Goal: Find specific page/section: Find specific page/section

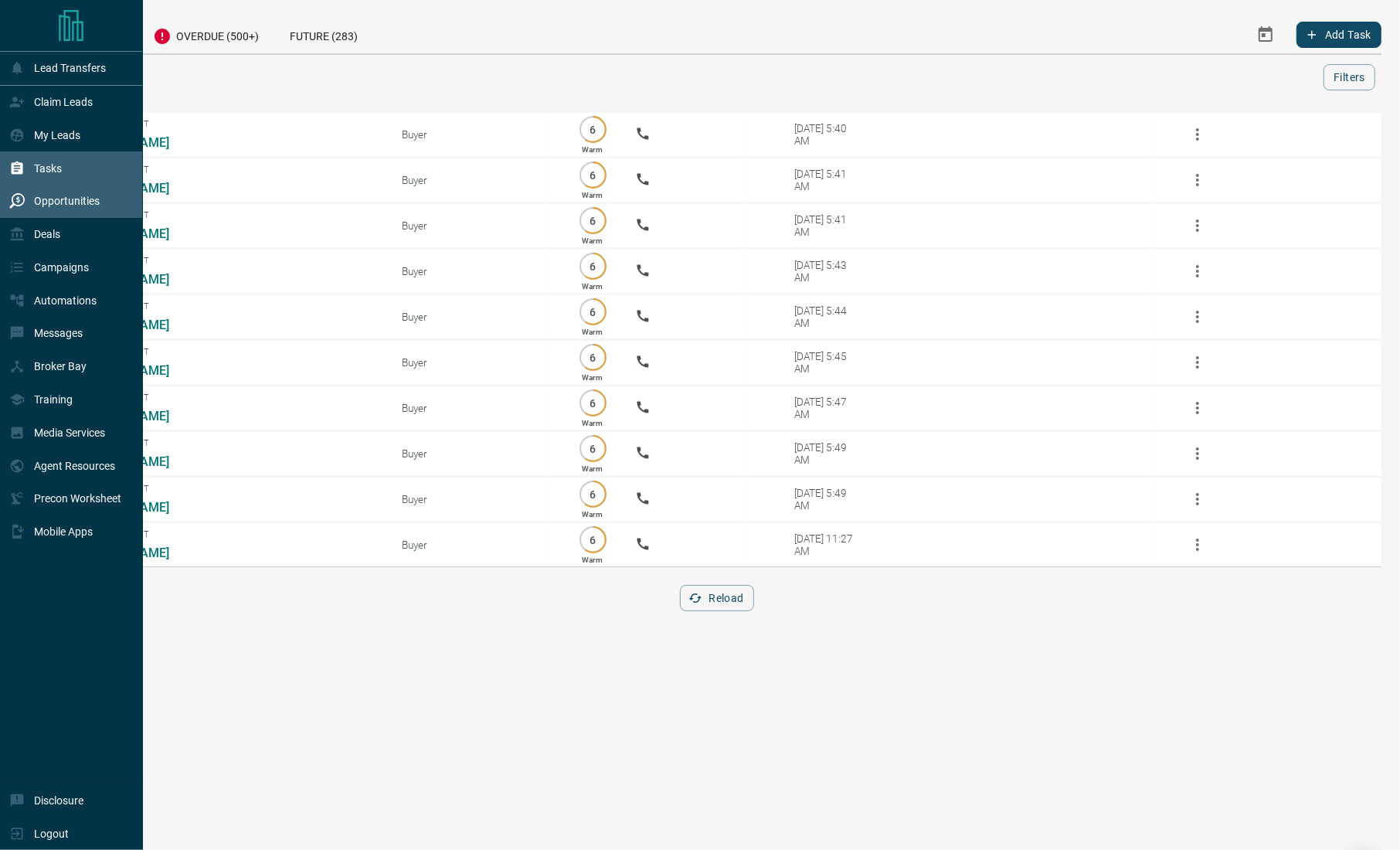
click at [89, 210] on div "Opportunities" at bounding box center [55, 201] width 90 height 25
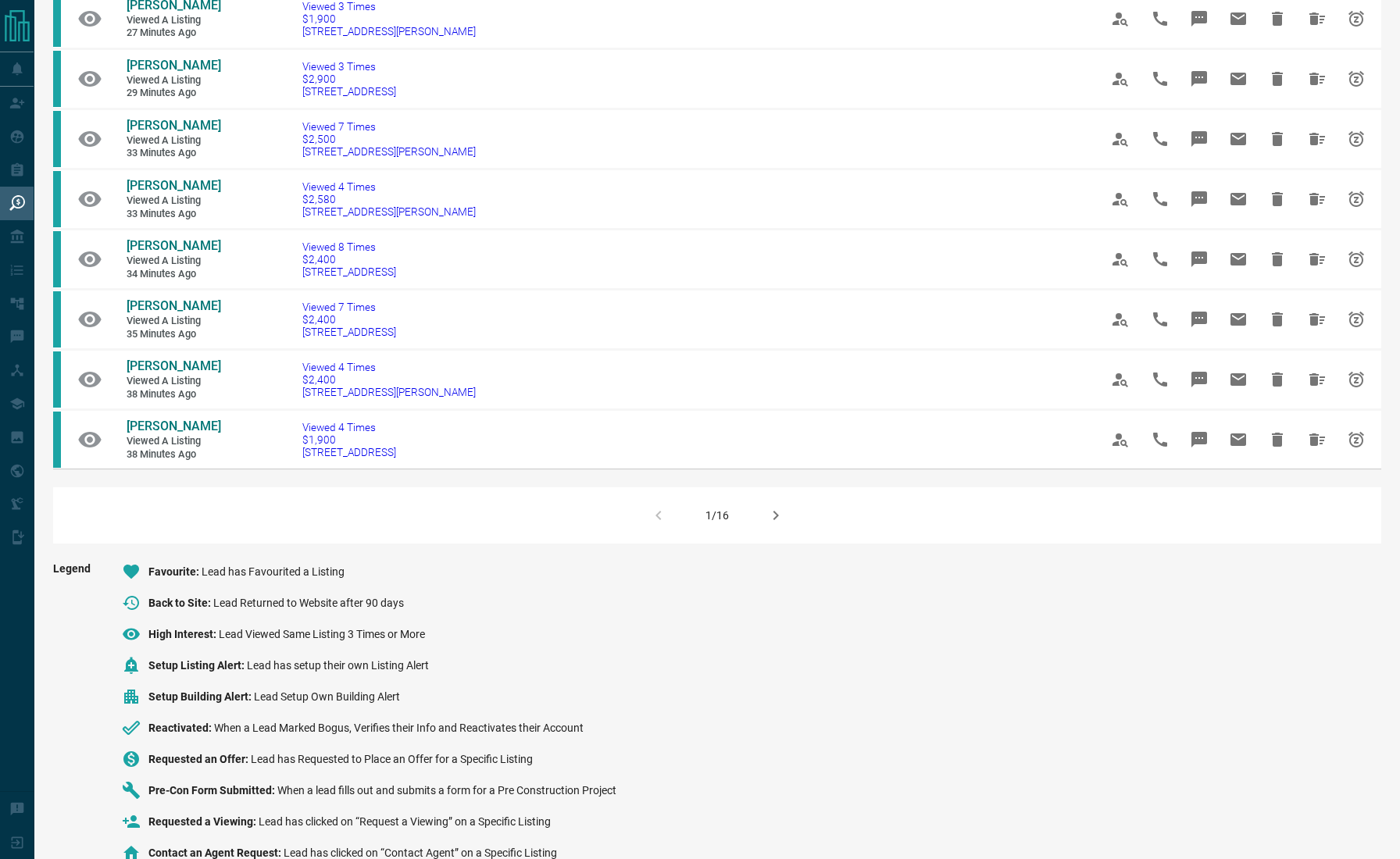
scroll to position [894, 0]
click at [782, 507] on icon "button" at bounding box center [775, 516] width 18 height 18
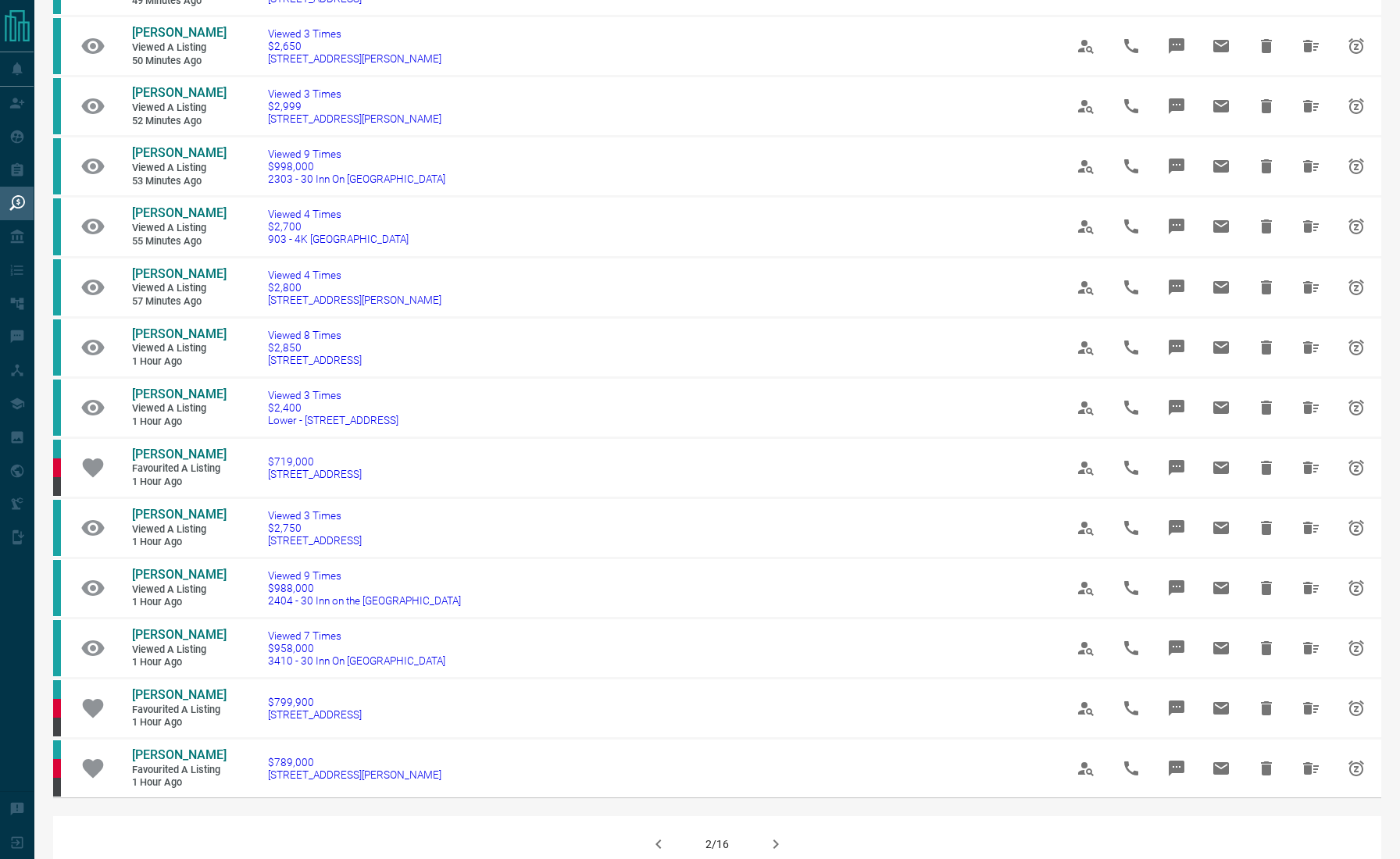
scroll to position [758, 0]
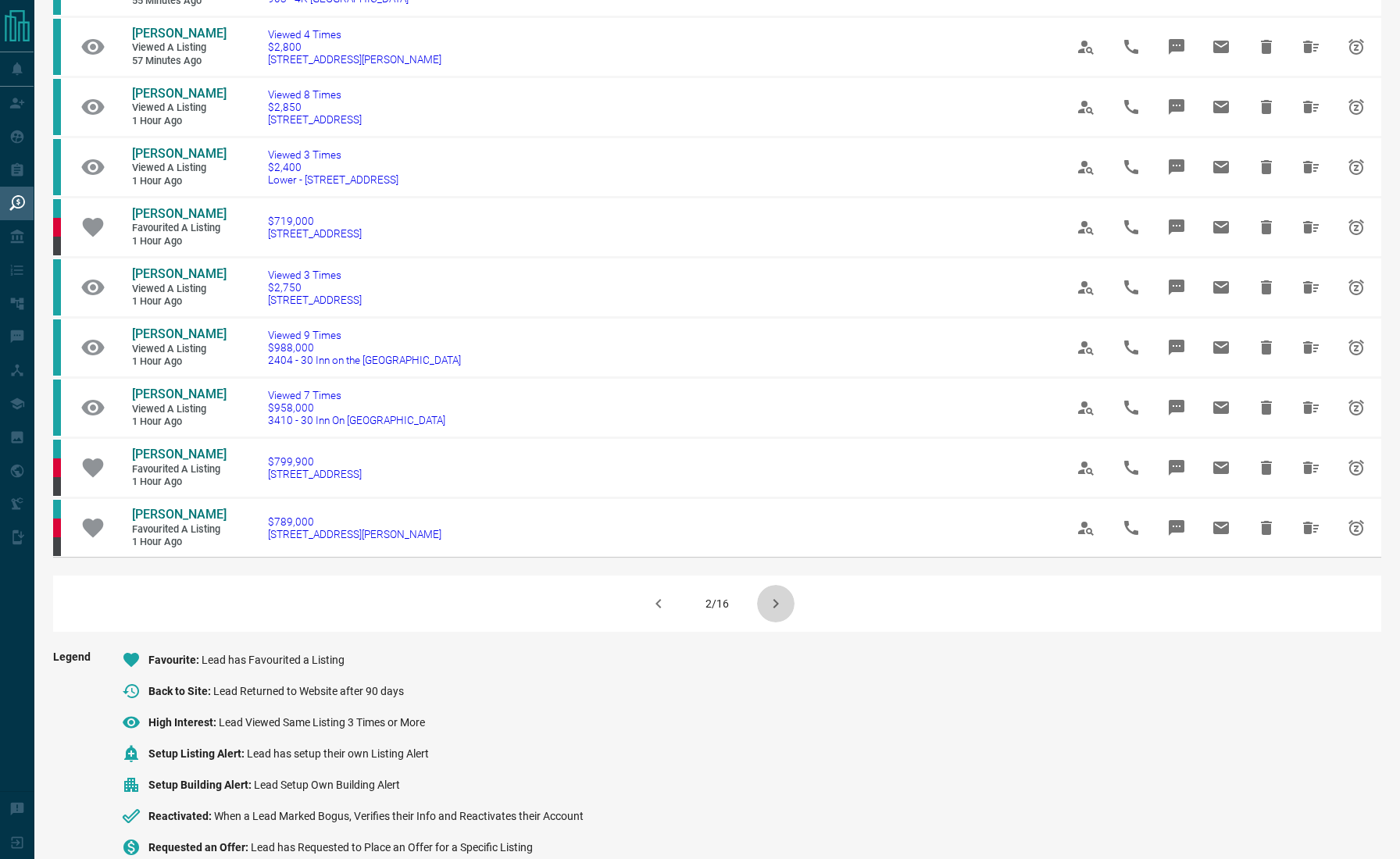
click at [785, 591] on button "button" at bounding box center [775, 603] width 38 height 38
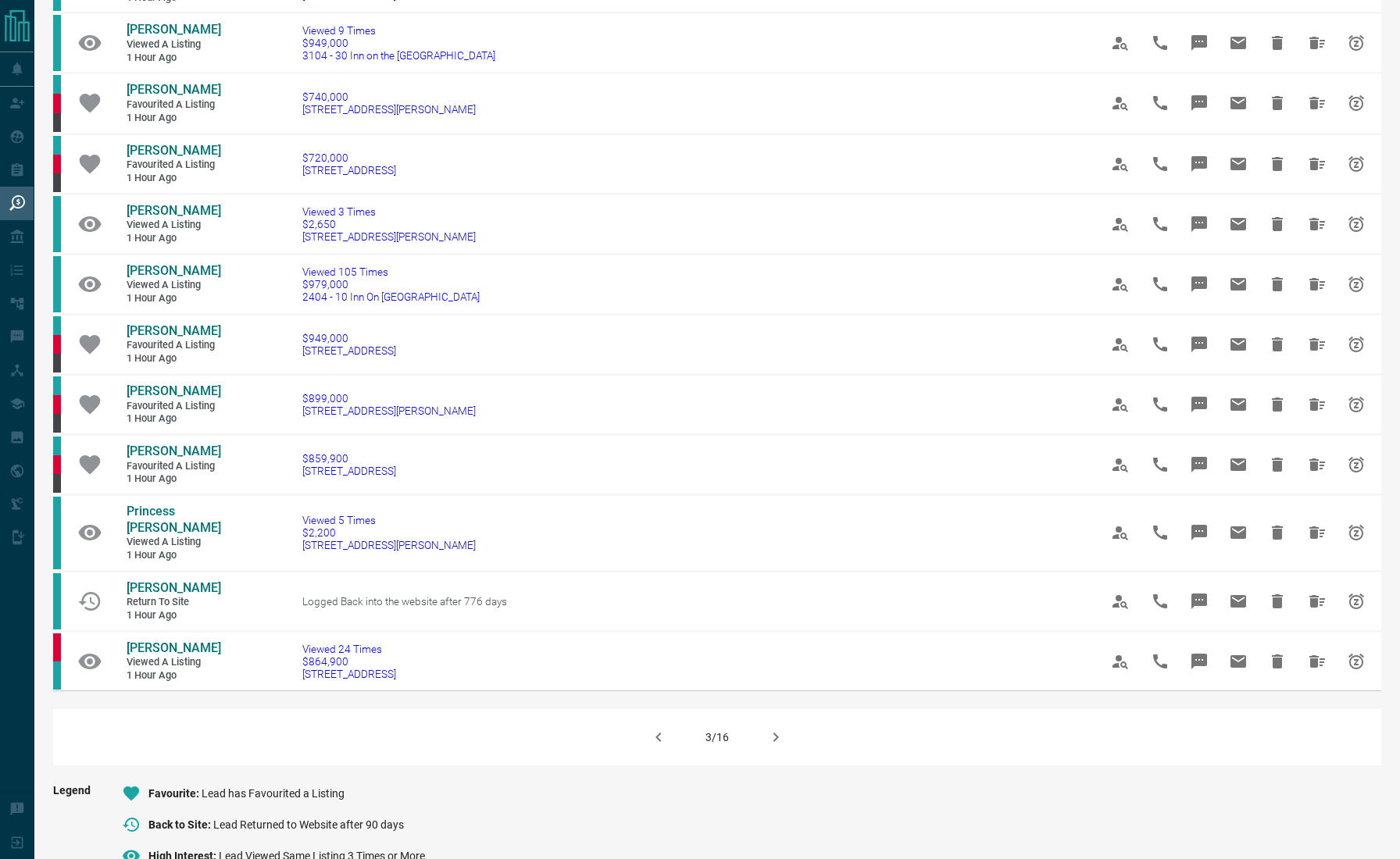
scroll to position [641, 0]
click at [769, 739] on icon "button" at bounding box center [775, 736] width 18 height 18
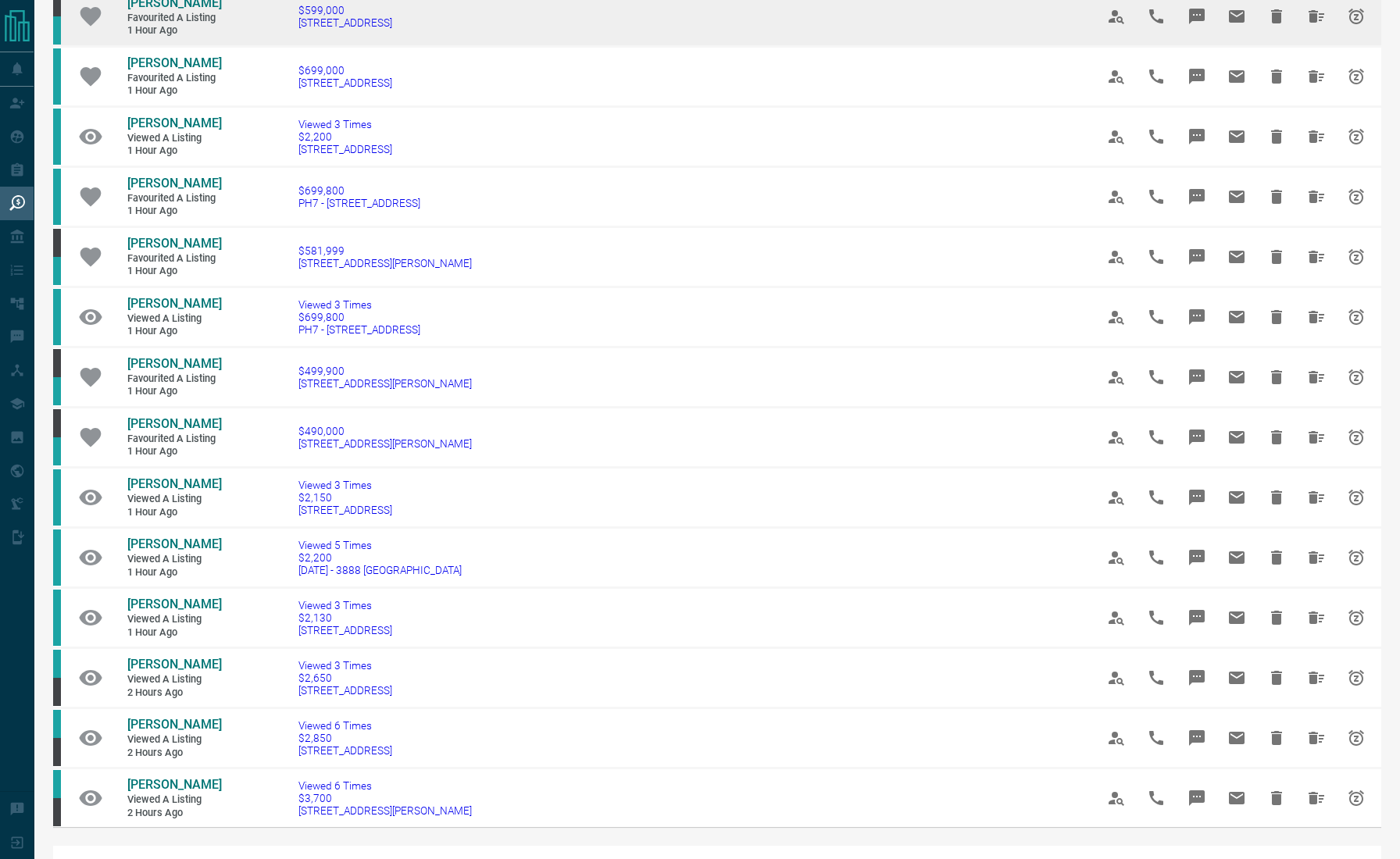
scroll to position [808, 0]
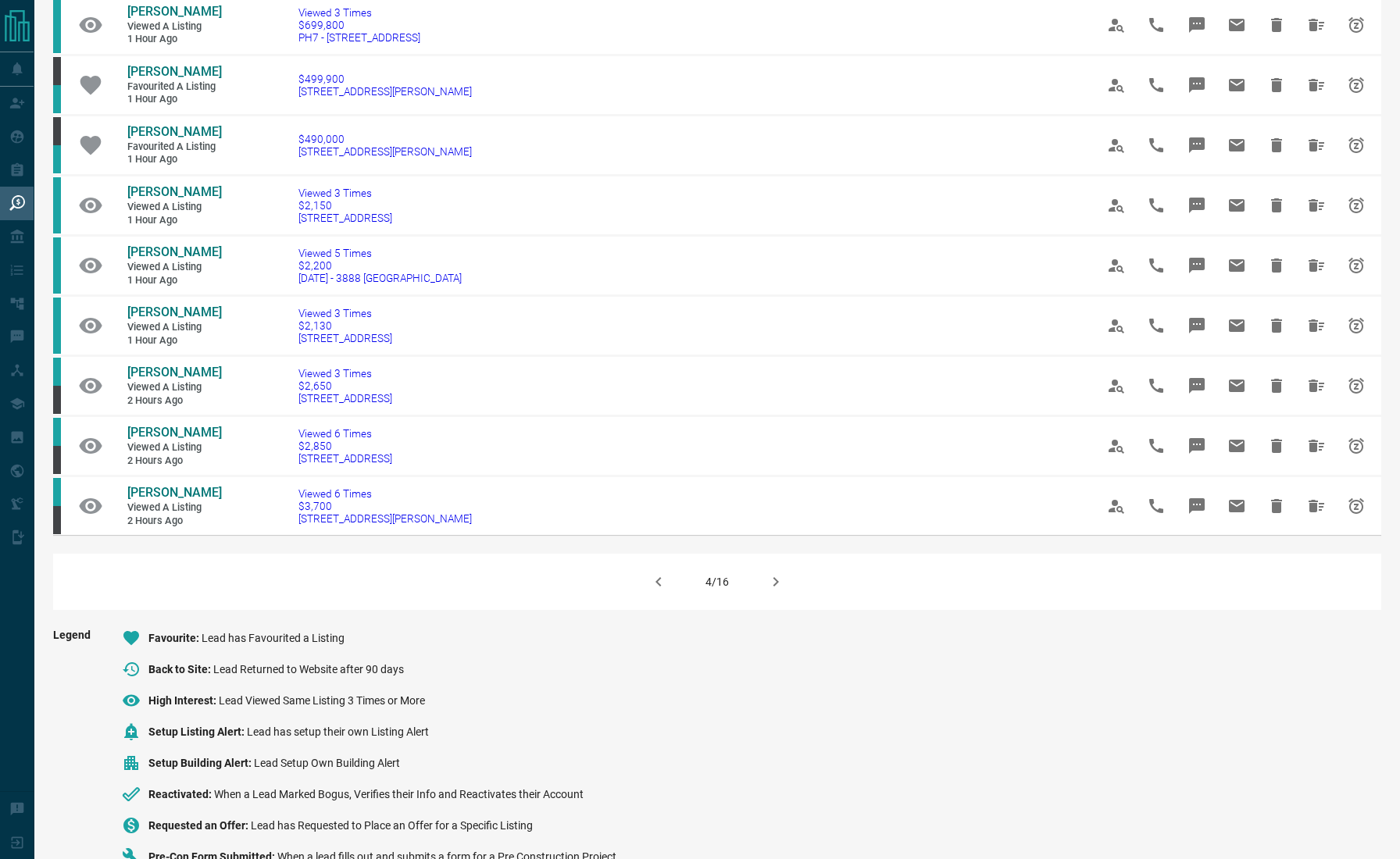
click at [660, 573] on icon "button" at bounding box center [658, 582] width 18 height 18
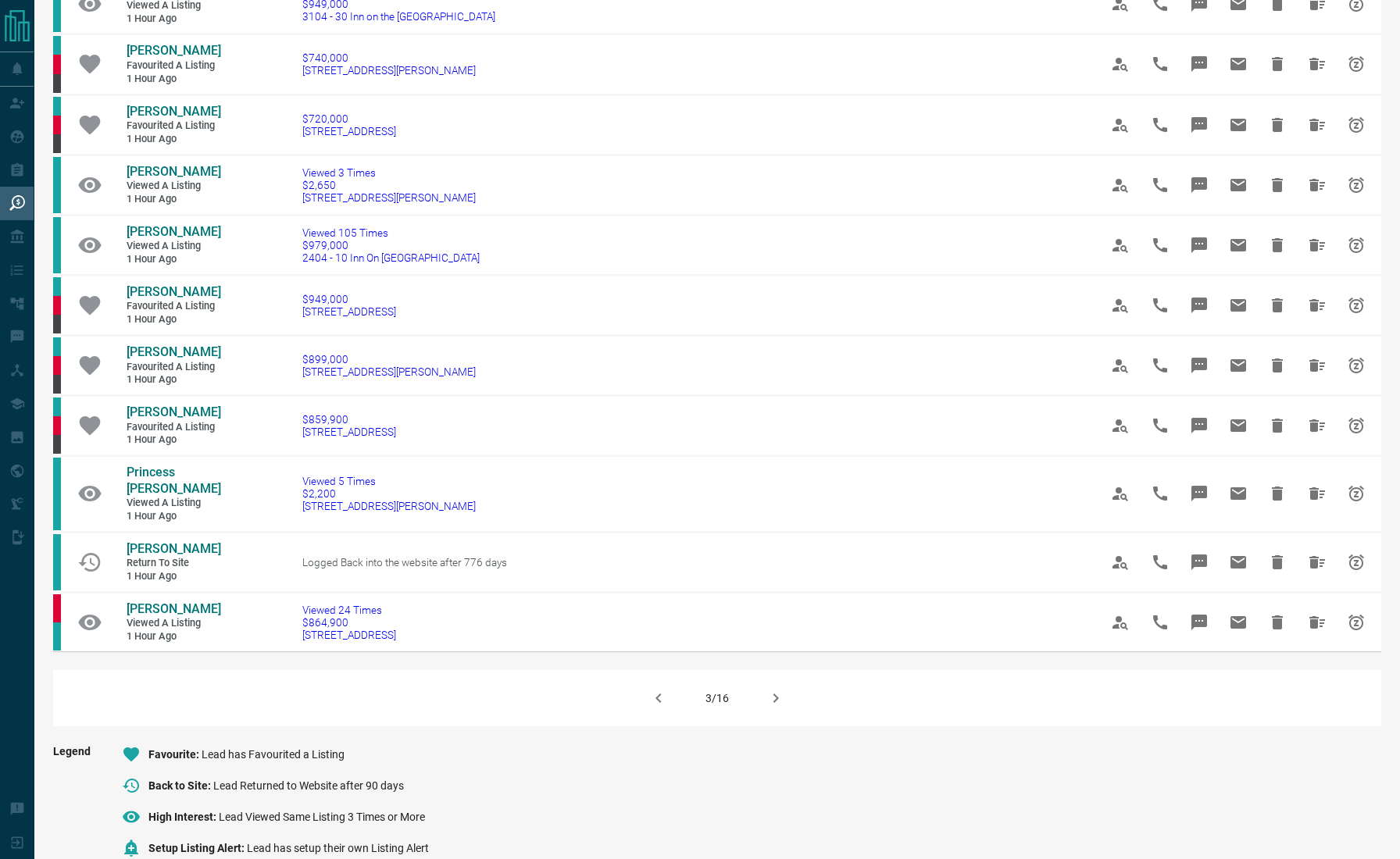
scroll to position [681, 0]
click at [651, 688] on button "button" at bounding box center [659, 697] width 38 height 38
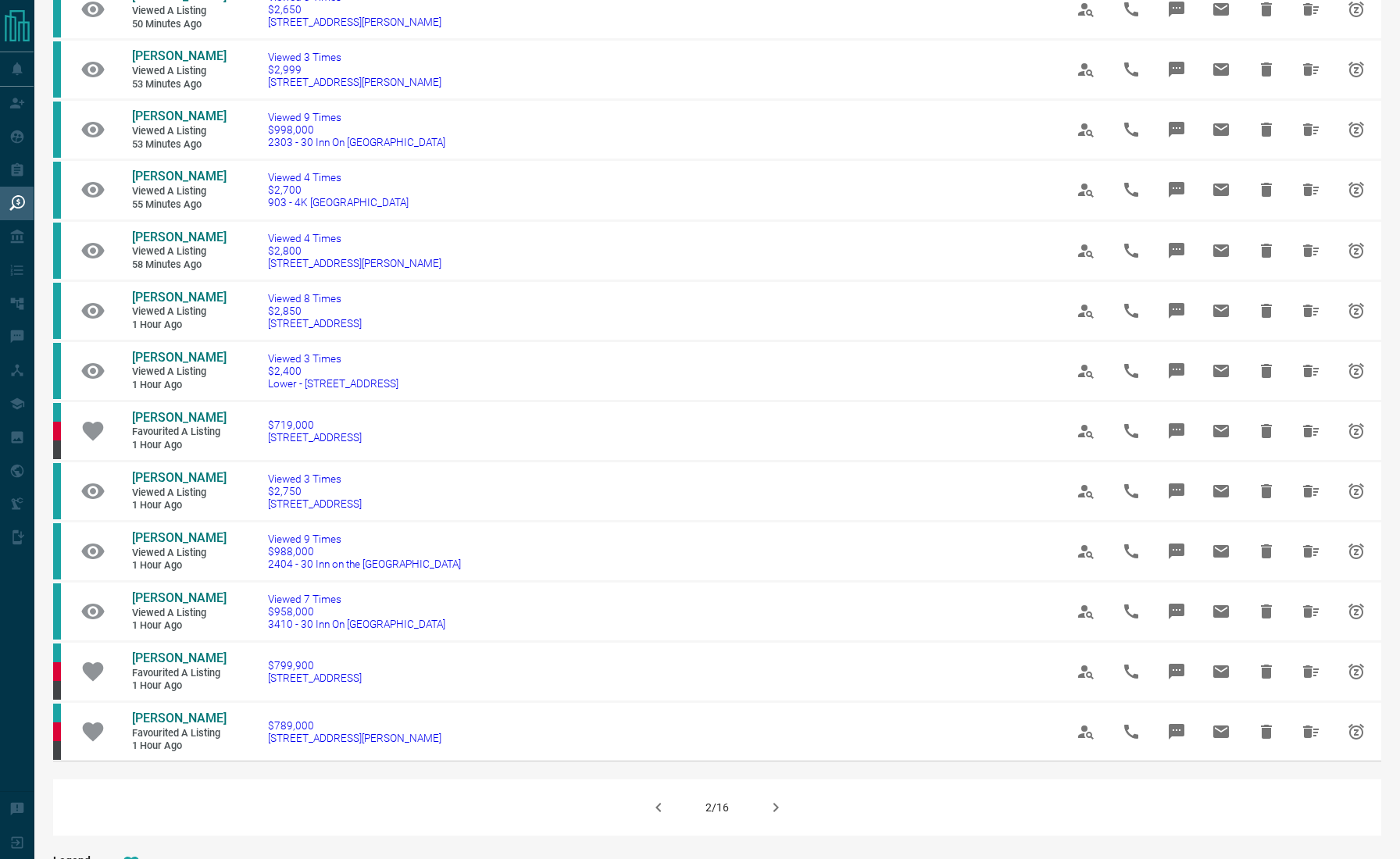
scroll to position [557, 0]
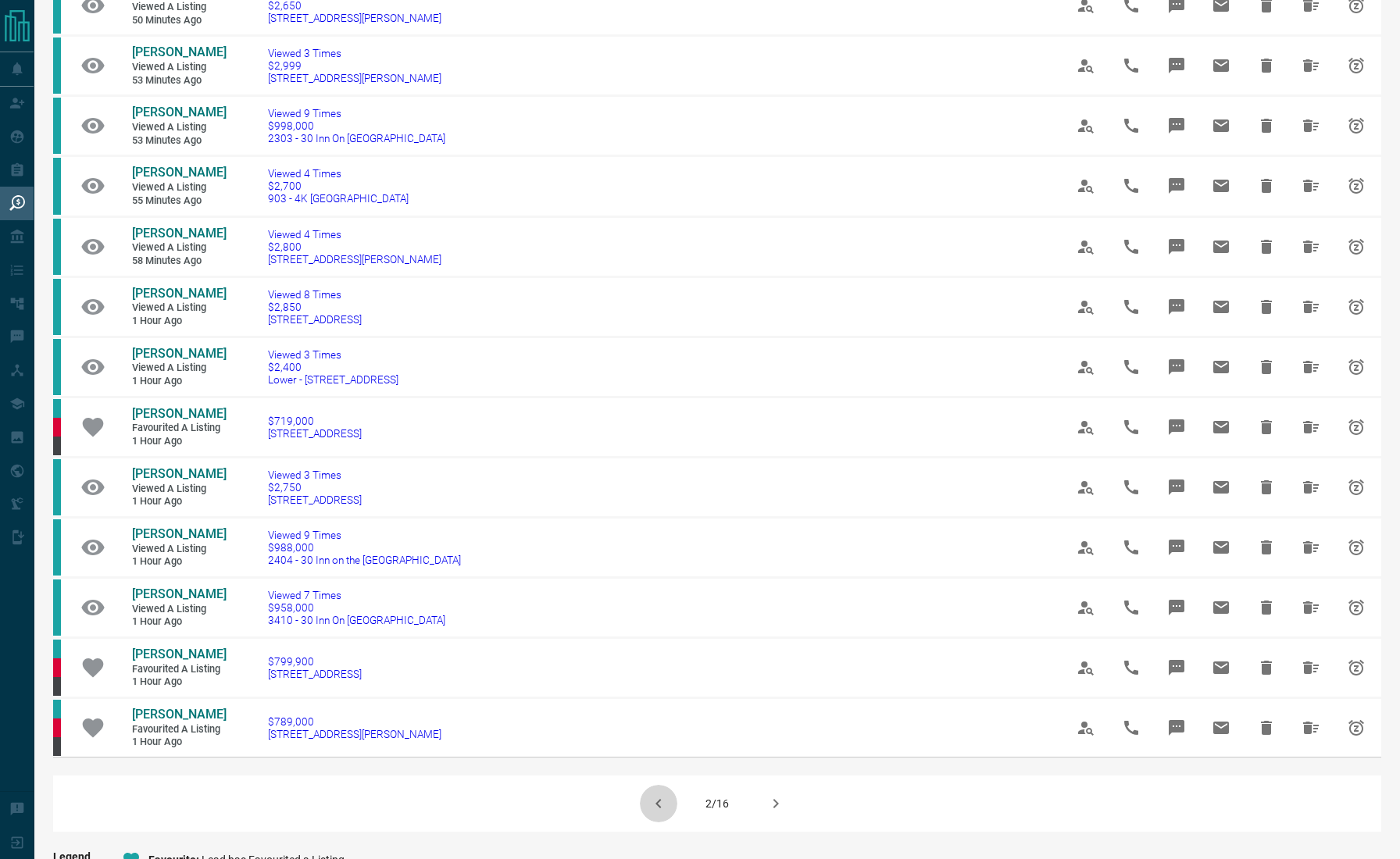
click at [653, 795] on icon "button" at bounding box center [658, 804] width 18 height 18
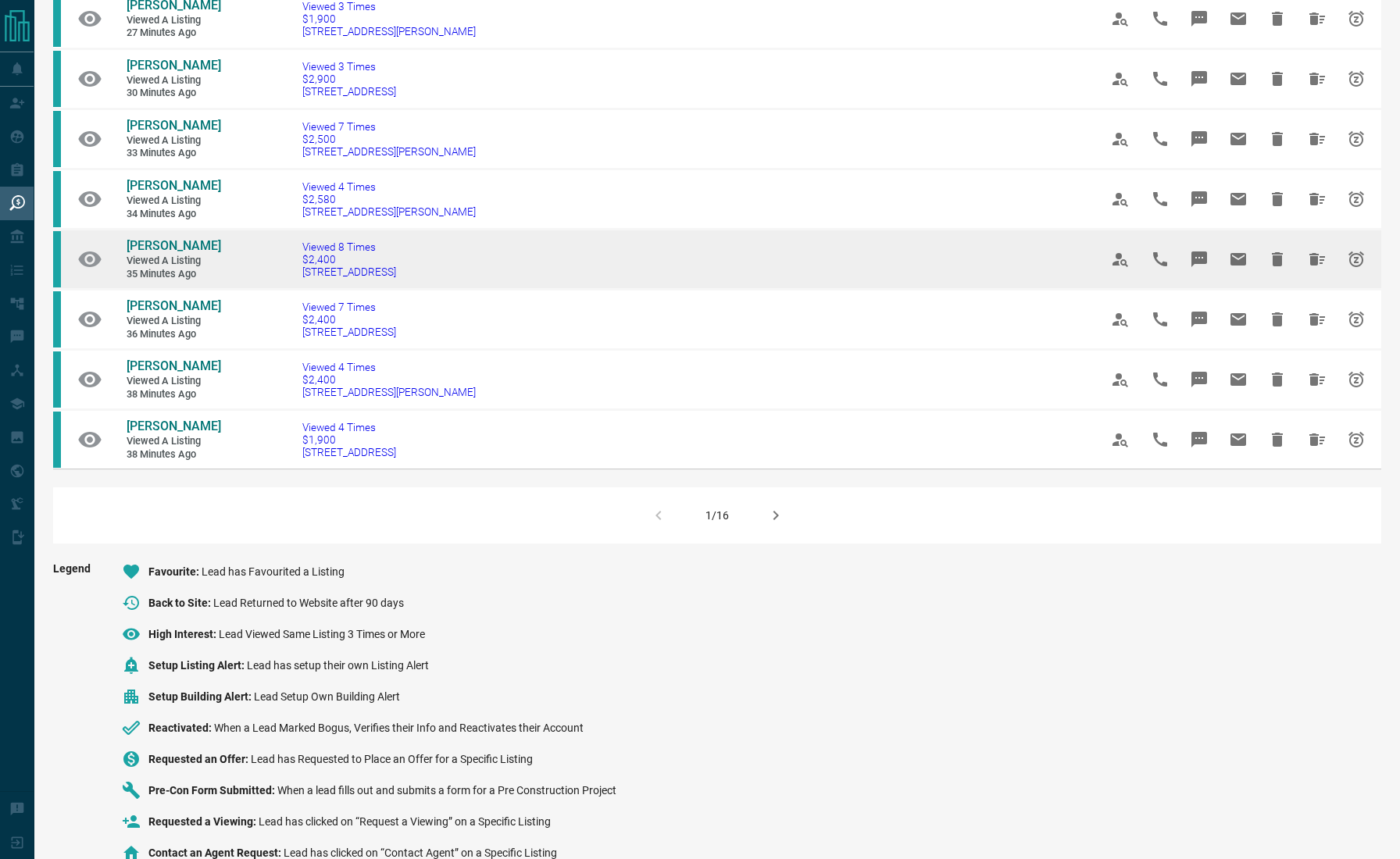
scroll to position [0, 0]
